Goal: Participate in discussion: Engage in conversation with other users on a specific topic

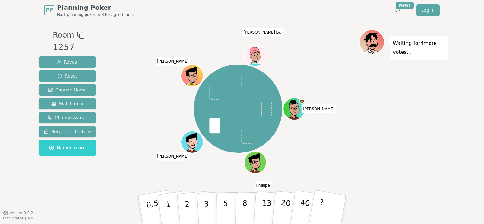
click at [341, 142] on div "[PERSON_NAME] [PERSON_NAME] (you)" at bounding box center [238, 109] width 242 height 136
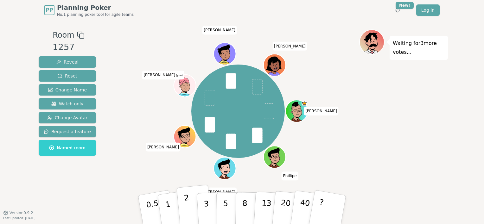
click at [188, 204] on p "2" at bounding box center [188, 211] width 8 height 35
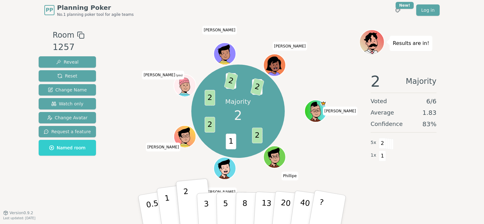
click at [170, 204] on button "1" at bounding box center [176, 209] width 38 height 51
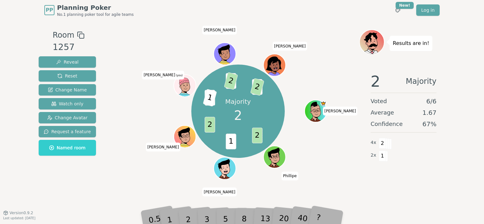
click at [133, 61] on div "Majority 2 2 1 2 2 1 3 2 3 2 [PERSON_NAME] [PERSON_NAME] (you) [PERSON_NAME]" at bounding box center [238, 111] width 242 height 141
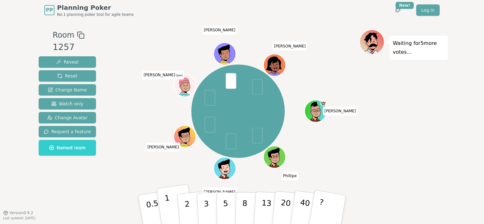
click at [168, 206] on p "1" at bounding box center [169, 211] width 10 height 35
click at [405, 134] on div "Waiting for 4 more votes..." at bounding box center [403, 116] width 89 height 174
click at [185, 209] on p "2" at bounding box center [188, 217] width 8 height 35
click at [142, 67] on div "[PERSON_NAME] [PERSON_NAME] (you) [PERSON_NAME]" at bounding box center [238, 111] width 242 height 141
click at [190, 202] on button "2" at bounding box center [194, 210] width 36 height 50
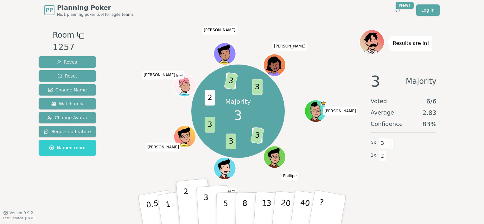
click at [206, 202] on p "3" at bounding box center [206, 210] width 7 height 35
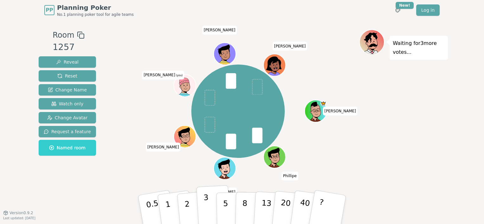
click at [206, 203] on p "3" at bounding box center [206, 210] width 7 height 35
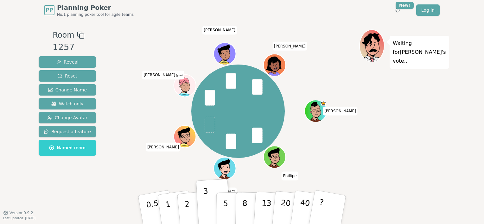
drag, startPoint x: 381, startPoint y: 95, endPoint x: 396, endPoint y: 89, distance: 15.7
click at [381, 95] on div "Waiting for [PERSON_NAME] 's vote..." at bounding box center [403, 116] width 89 height 174
click at [226, 207] on p "5" at bounding box center [225, 210] width 5 height 34
click at [396, 112] on div "Waiting for [PERSON_NAME] 's vote..." at bounding box center [403, 116] width 89 height 174
click at [205, 205] on p "3" at bounding box center [206, 210] width 7 height 35
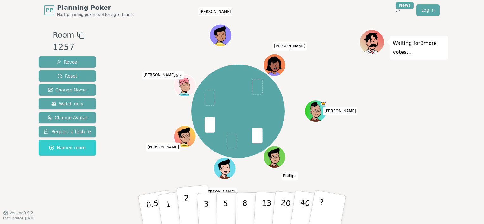
click at [190, 203] on button "2" at bounding box center [194, 210] width 36 height 50
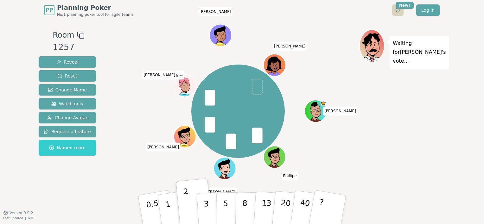
click at [399, 10] on html "PP Planning Poker No.1 planning poker tool for agile teams Toggle theme New! Lo…" at bounding box center [242, 112] width 484 height 224
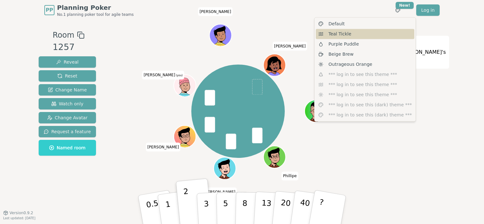
click at [368, 35] on div "Teal Tickle" at bounding box center [365, 34] width 99 height 10
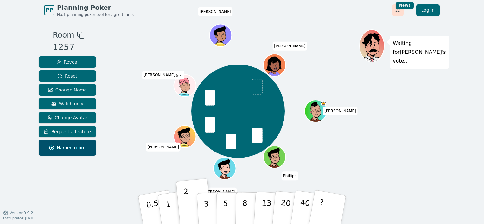
click at [401, 10] on html "PP Planning Poker No.1 planning poker tool for agile teams Toggle theme New! Lo…" at bounding box center [242, 112] width 484 height 224
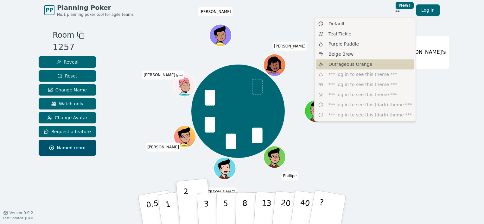
click at [351, 64] on span "Outrageous Orange" at bounding box center [351, 64] width 44 height 6
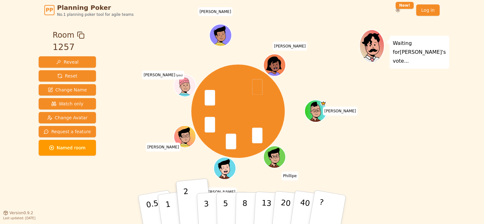
click at [342, 25] on div "Room 1257 Reveal Reset Change Name Watch only Change Avatar Request a feature N…" at bounding box center [242, 116] width 412 height 193
click at [400, 10] on html "PP Planning Poker No.1 planning poker tool for agile teams Toggle theme New! Lo…" at bounding box center [242, 112] width 484 height 224
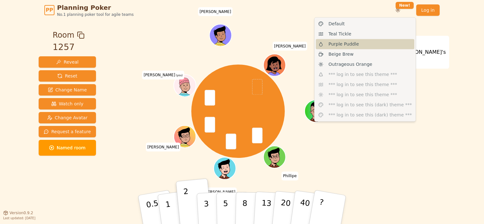
click at [374, 41] on div "Purple Puddle" at bounding box center [365, 44] width 99 height 10
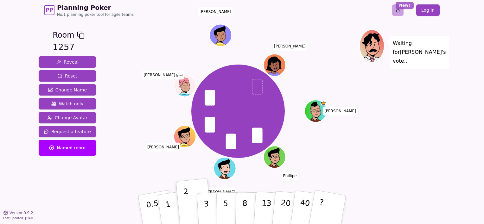
click at [401, 7] on html "PP Planning Poker No.1 planning poker tool for agile teams Toggle theme New! Lo…" at bounding box center [242, 112] width 484 height 224
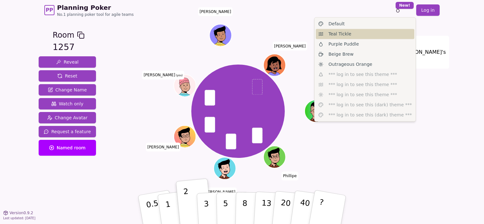
click at [370, 34] on div "Teal Tickle" at bounding box center [365, 34] width 99 height 10
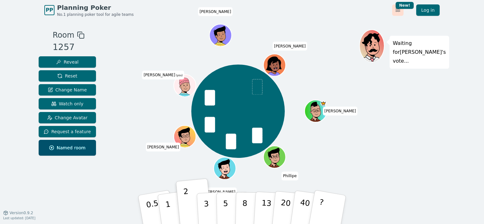
click at [398, 9] on html "PP Planning Poker No.1 planning poker tool for agile teams Toggle theme New! Lo…" at bounding box center [242, 112] width 484 height 224
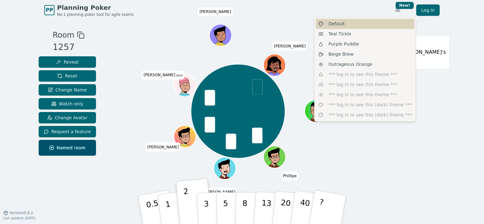
click at [374, 27] on div "Default" at bounding box center [365, 24] width 99 height 10
